Goal: Task Accomplishment & Management: Use online tool/utility

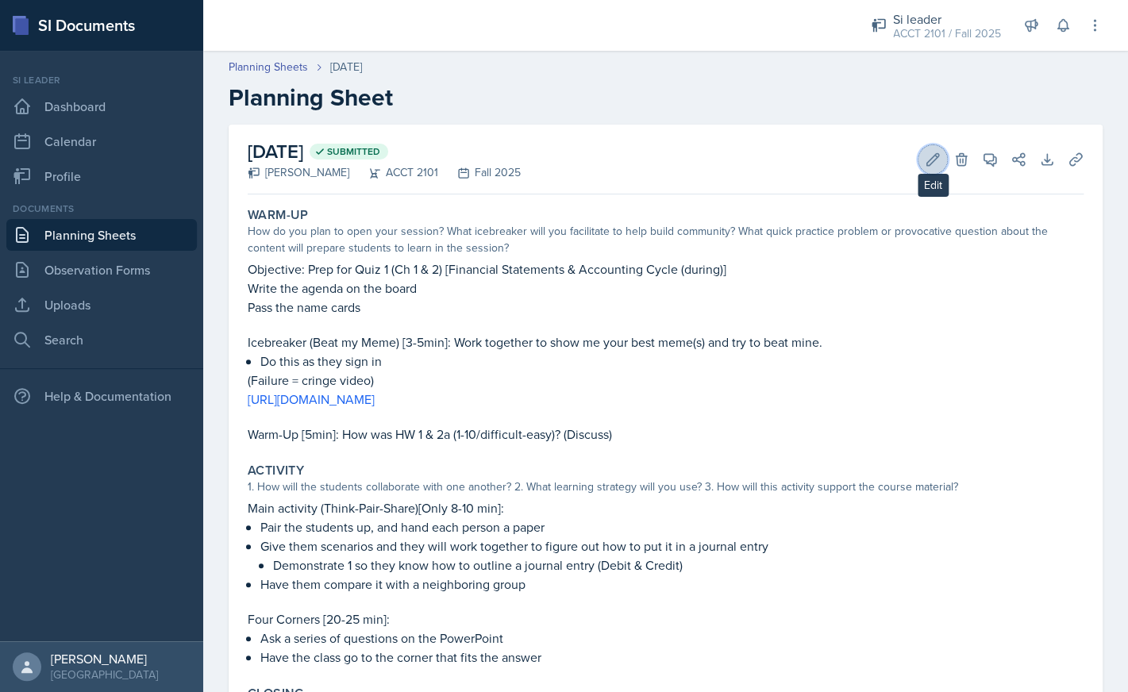
click at [928, 164] on icon at bounding box center [933, 160] width 16 height 16
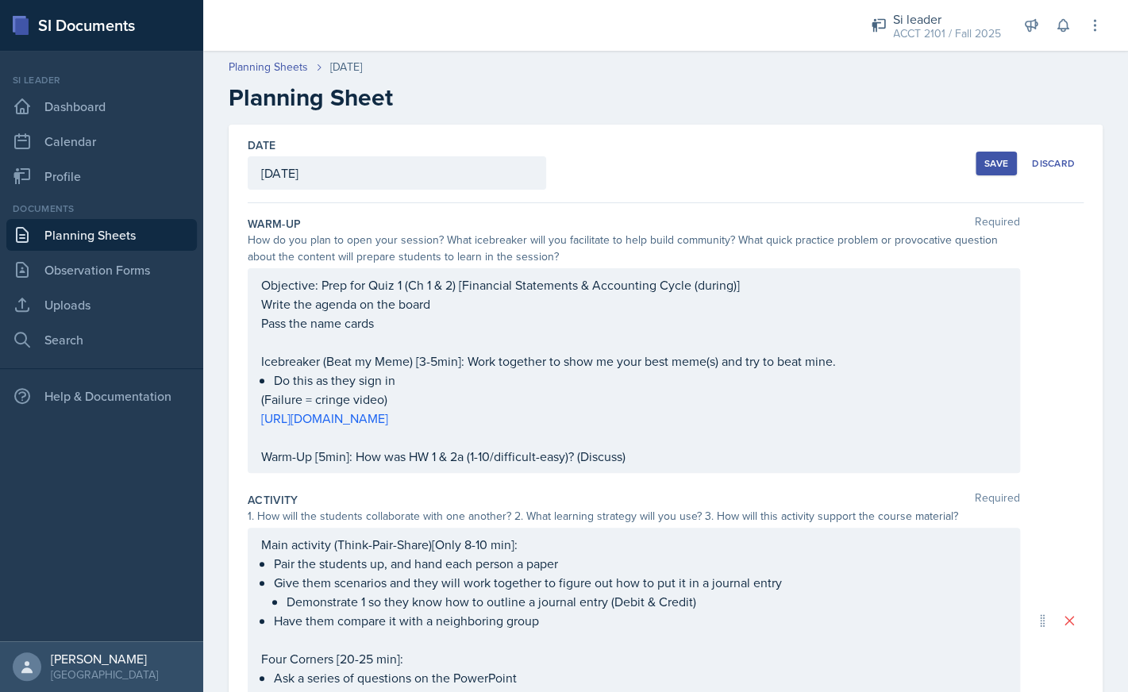
scroll to position [376, 0]
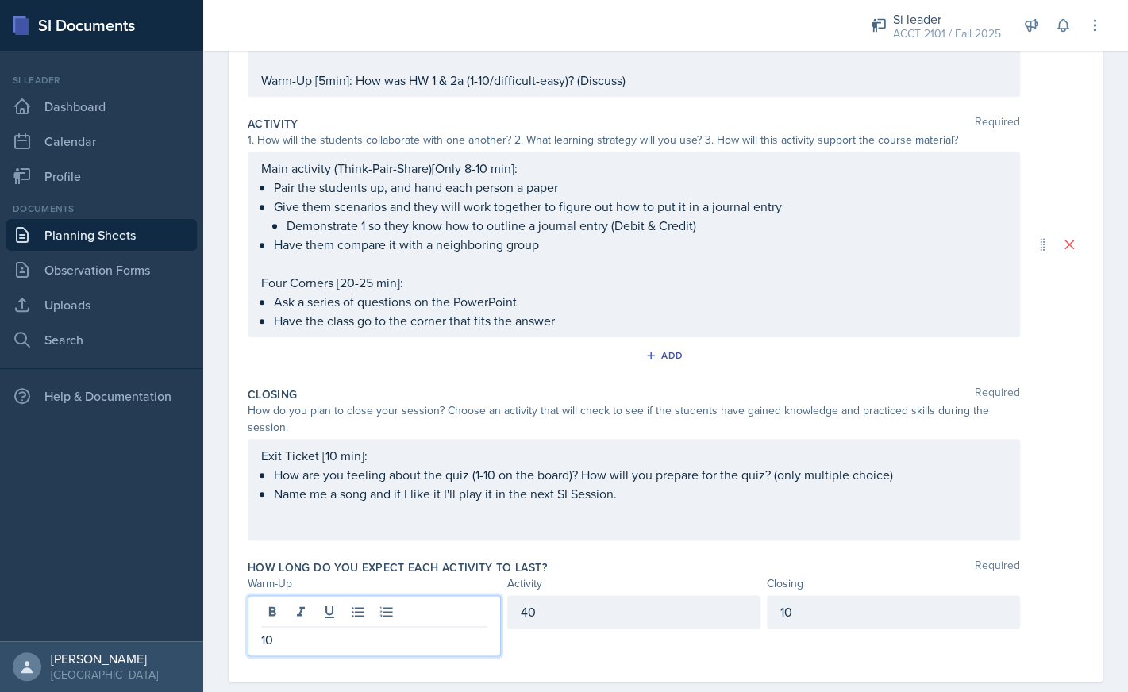
click at [332, 606] on div "10" at bounding box center [374, 625] width 253 height 61
click at [558, 622] on div "40" at bounding box center [633, 611] width 253 height 33
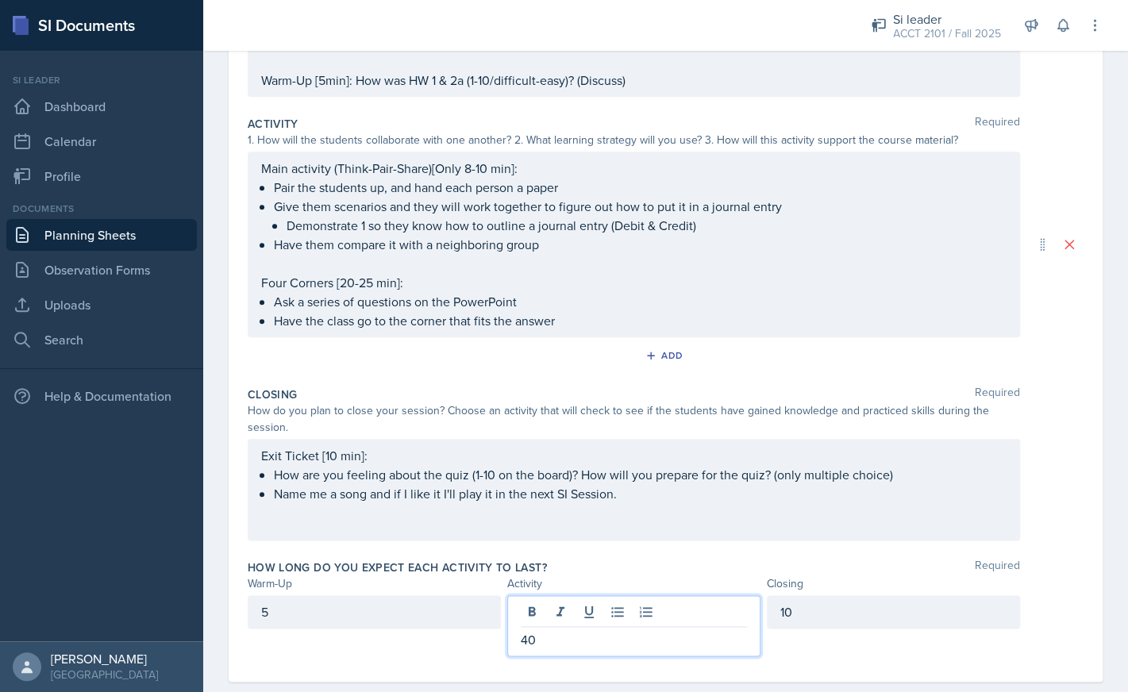
click at [547, 641] on p "40" at bounding box center [634, 639] width 226 height 19
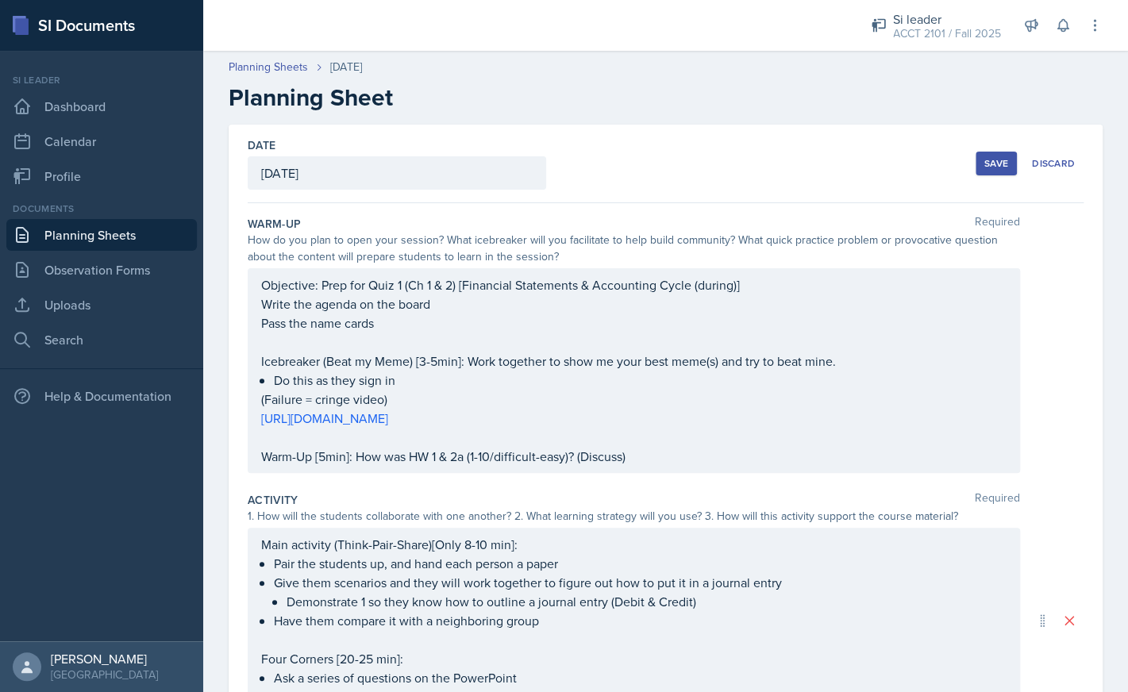
click at [1002, 166] on div "Save" at bounding box center [997, 163] width 24 height 13
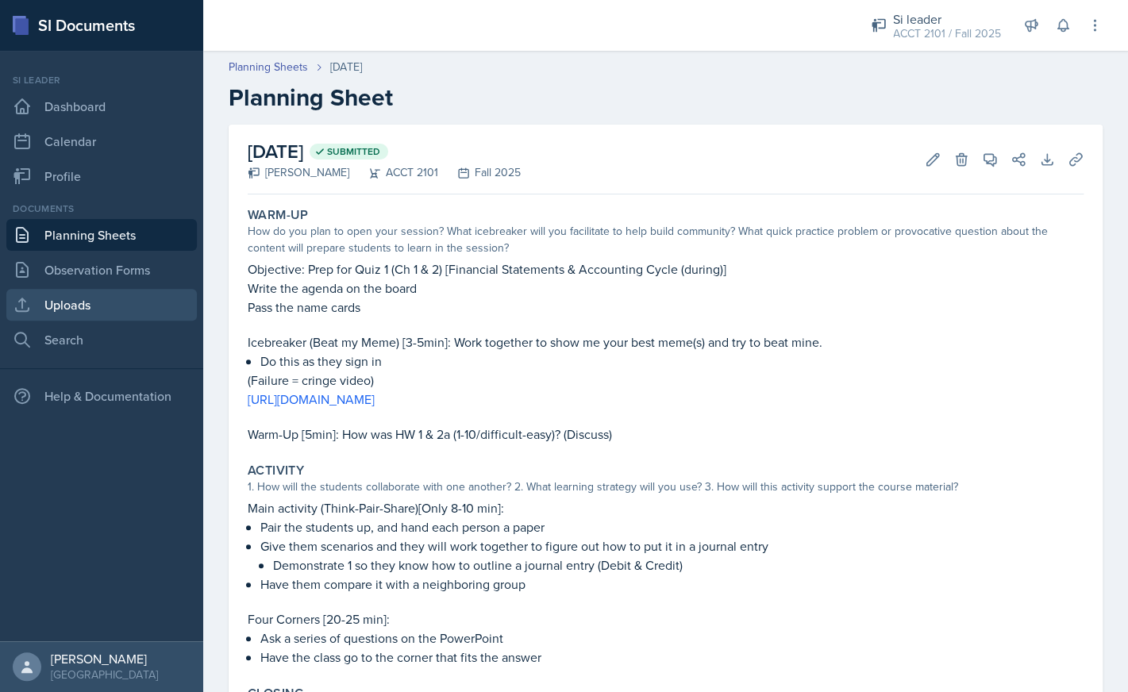
click at [119, 306] on link "Uploads" at bounding box center [101, 305] width 191 height 32
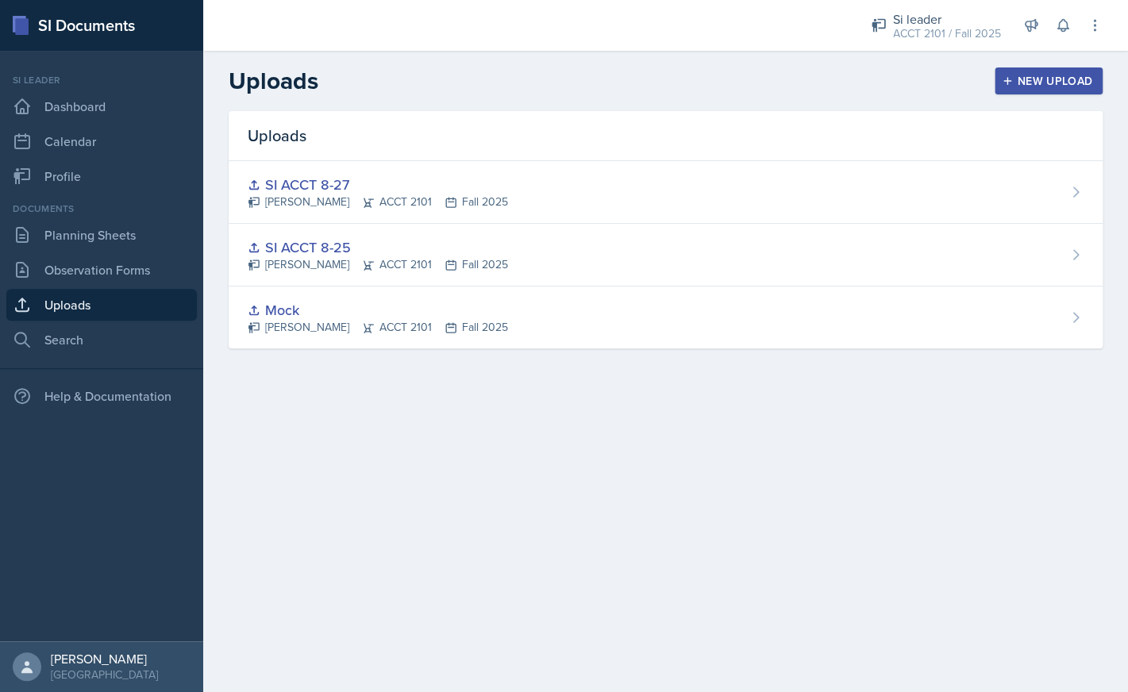
click at [1054, 80] on div "New Upload" at bounding box center [1049, 81] width 88 height 13
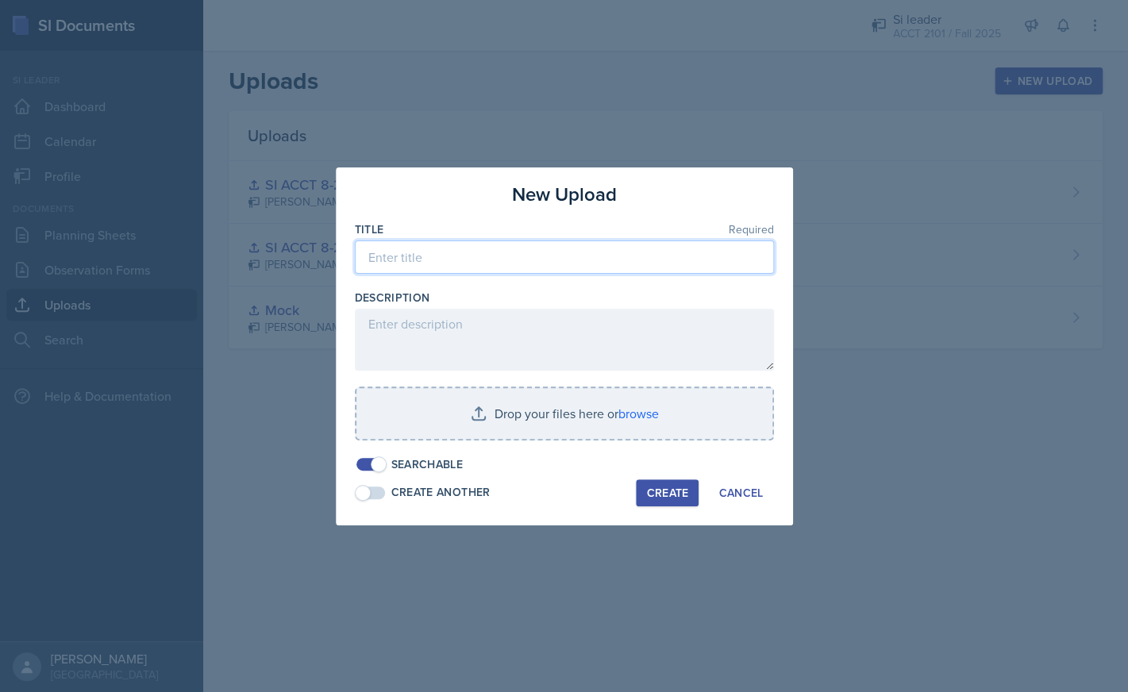
click at [642, 259] on input at bounding box center [564, 257] width 419 height 33
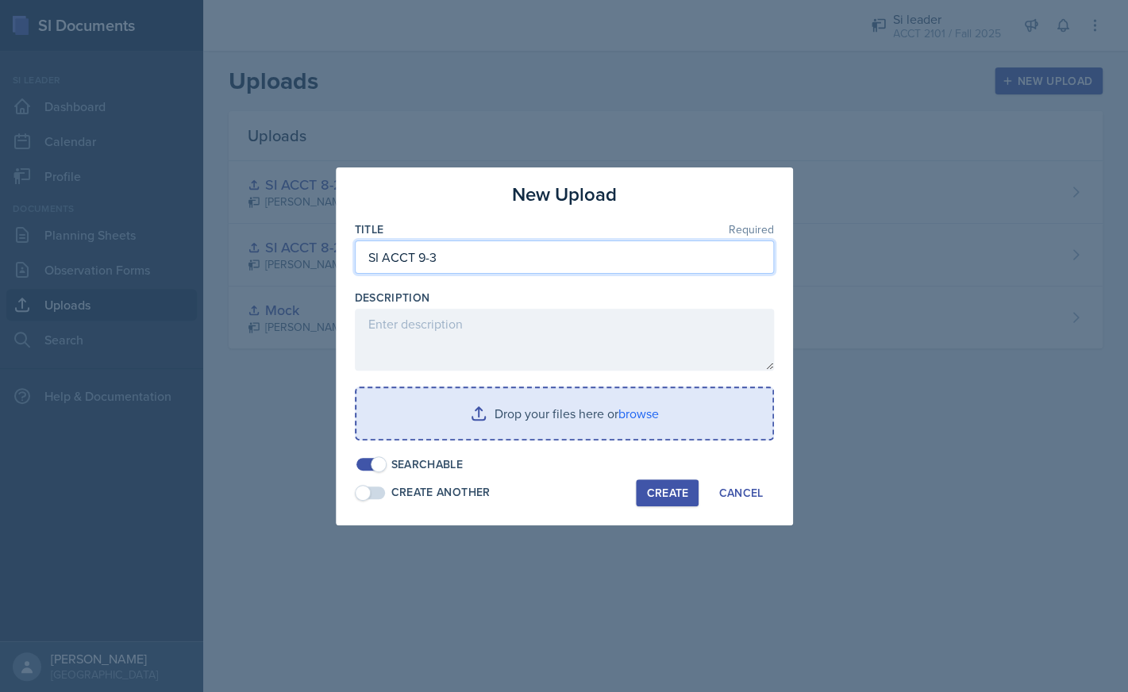
type input "SI ACCT 9-3"
click at [678, 414] on input "file" at bounding box center [564, 413] width 416 height 51
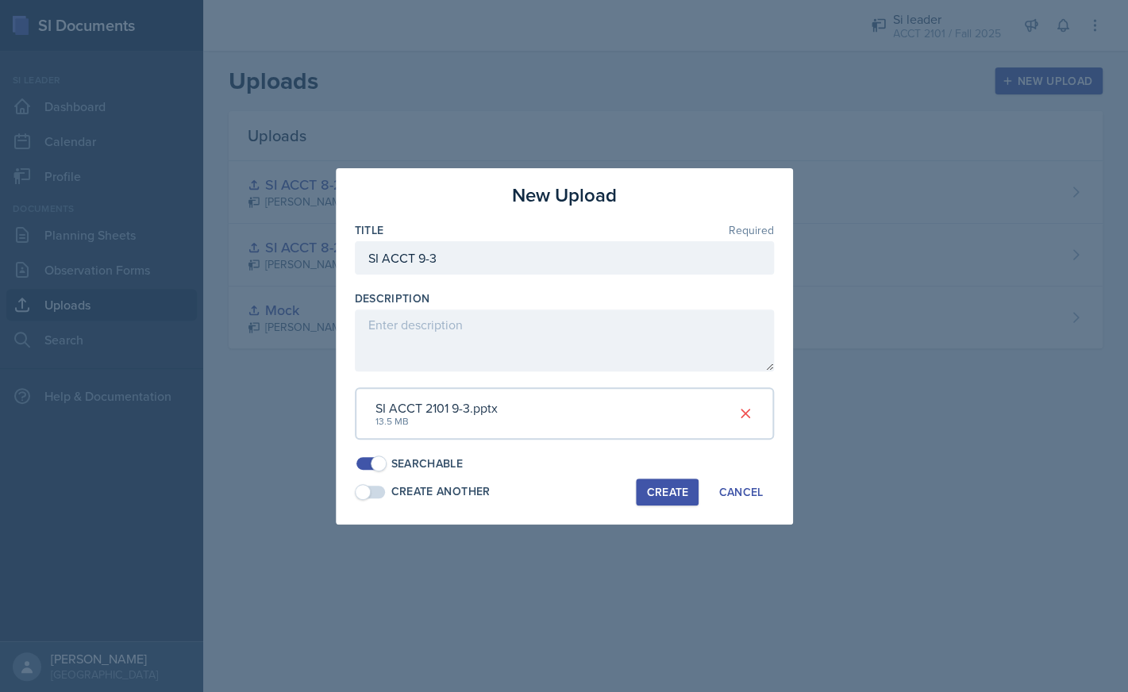
click at [679, 497] on div "Create" at bounding box center [667, 492] width 42 height 13
